Goal: Check status: Check status

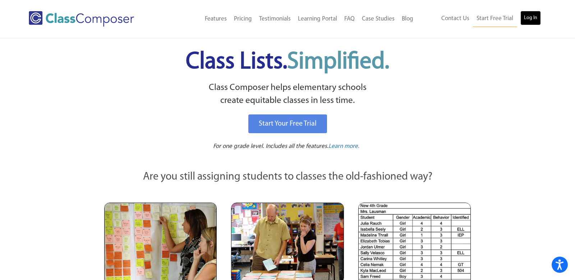
click at [527, 19] on link "Log In" at bounding box center [530, 18] width 20 height 14
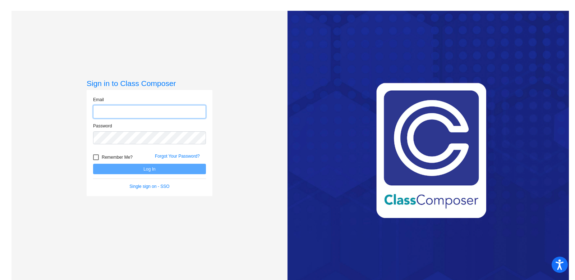
type input "[PERSON_NAME][EMAIL_ADDRESS][DOMAIN_NAME]"
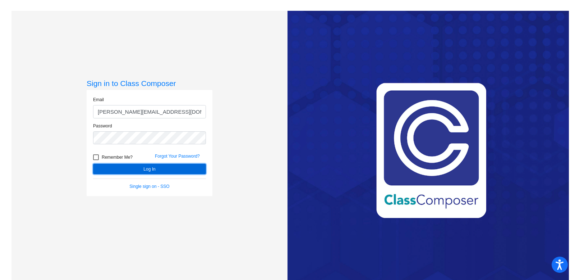
click at [175, 169] on button "Log In" at bounding box center [149, 168] width 113 height 10
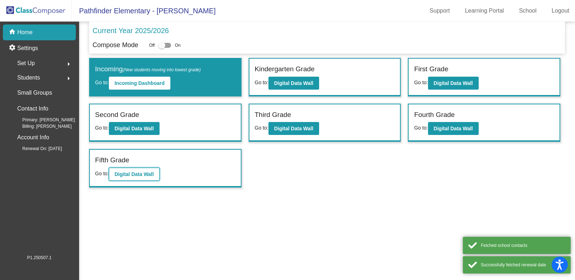
click at [133, 173] on b "Digital Data Wall" at bounding box center [134, 174] width 39 height 6
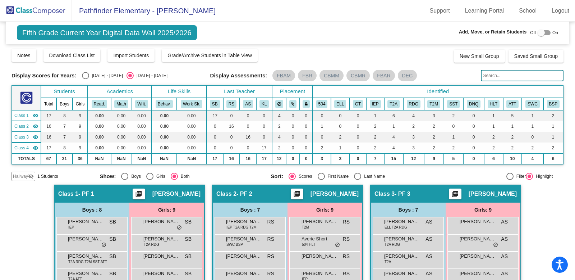
click at [82, 76] on div "Select an option" at bounding box center [85, 75] width 7 height 7
click at [85, 79] on input "[DATE] - [DATE]" at bounding box center [85, 79] width 0 height 0
radio input "true"
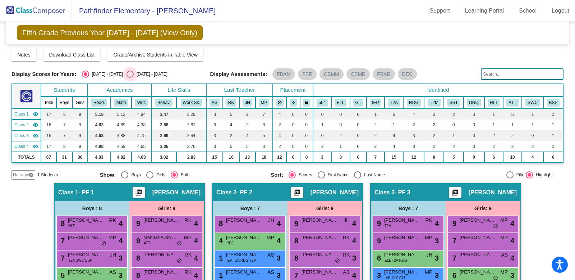
click at [134, 74] on div "[DATE] - [DATE]" at bounding box center [151, 74] width 34 height 6
click at [130, 78] on input "[DATE] - [DATE]" at bounding box center [130, 78] width 0 height 0
radio input "true"
